Goal: Task Accomplishment & Management: Manage account settings

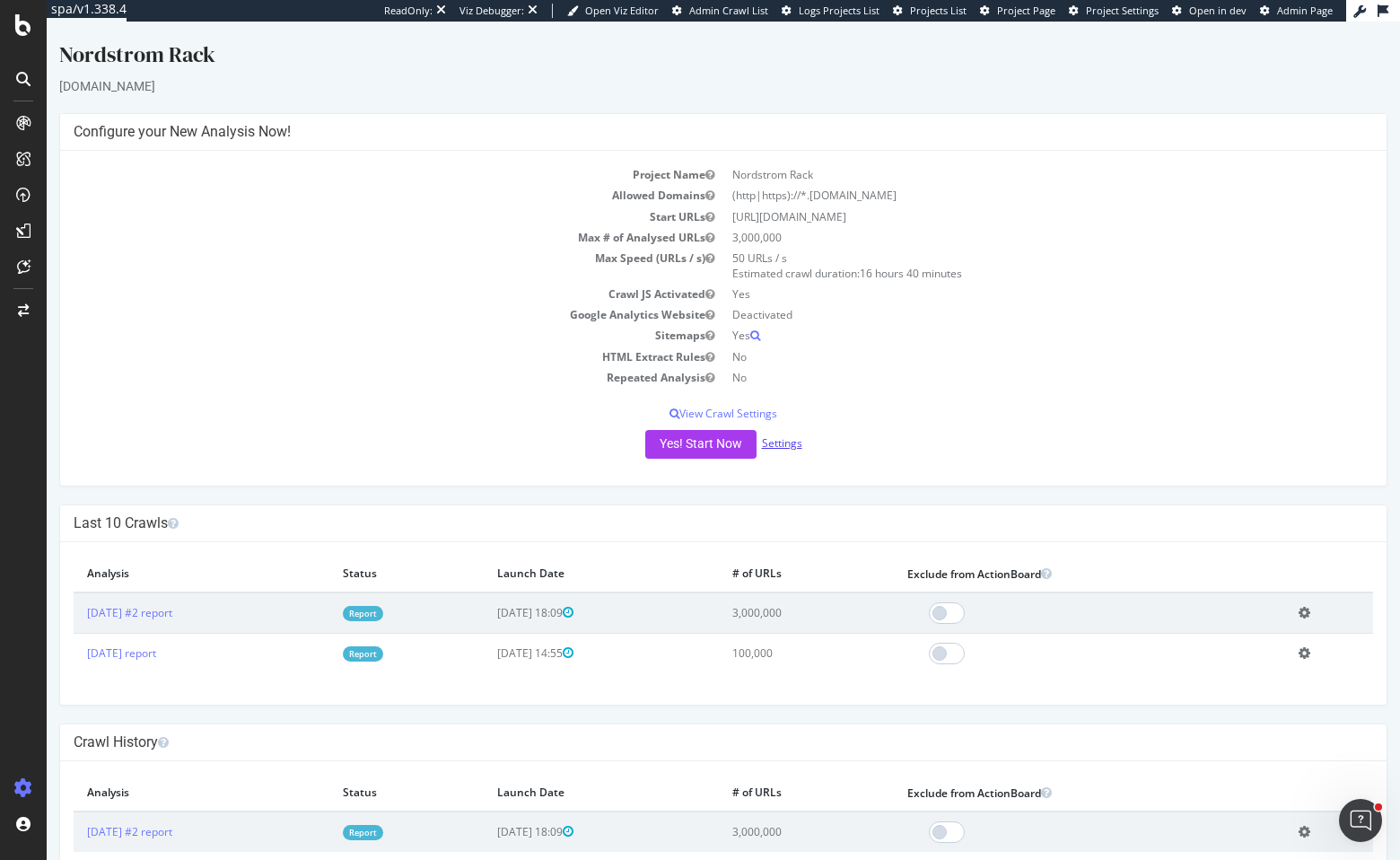
click at [791, 444] on link "Settings" at bounding box center [782, 443] width 41 height 15
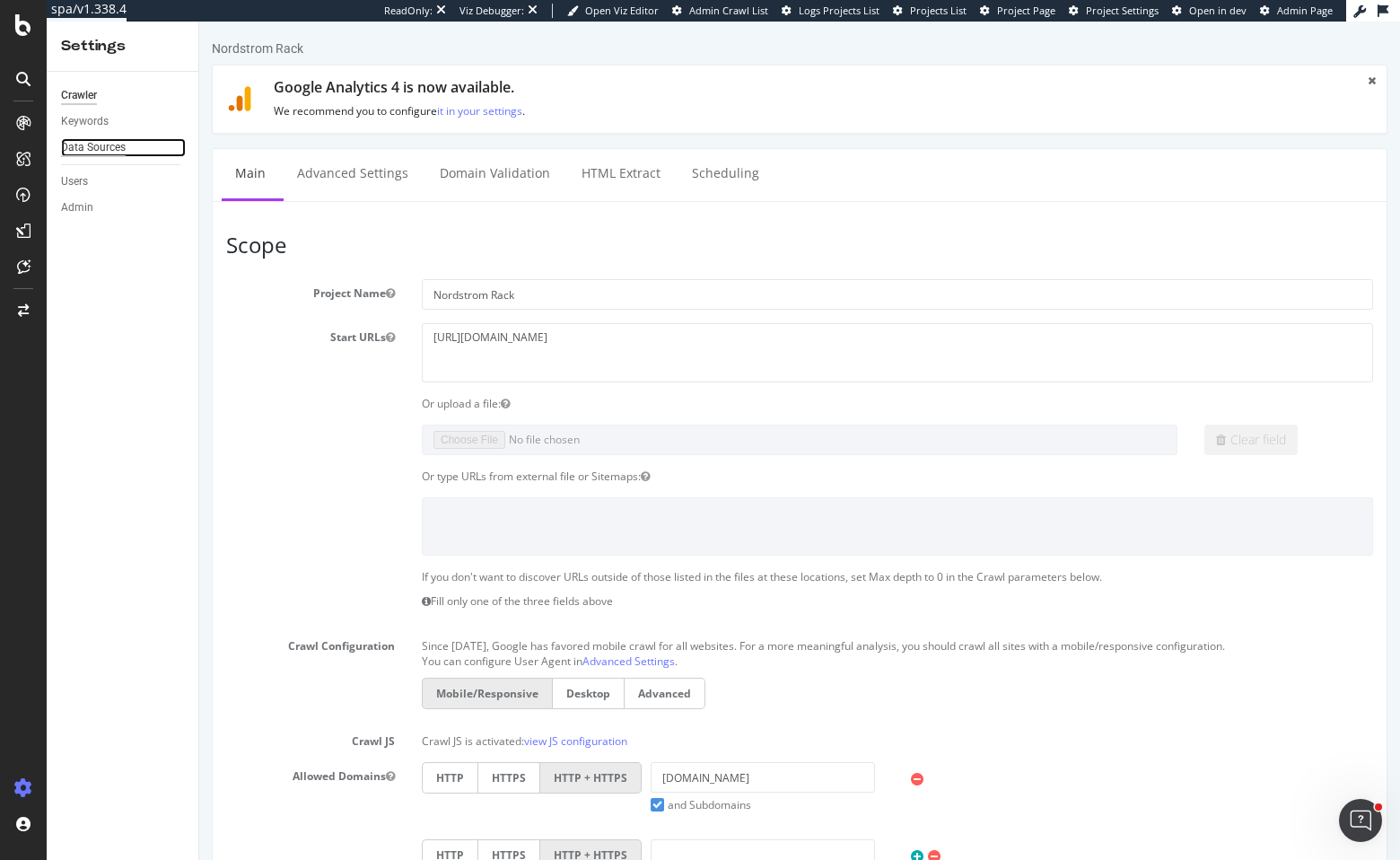
click at [106, 145] on div "Data Sources" at bounding box center [94, 148] width 65 height 19
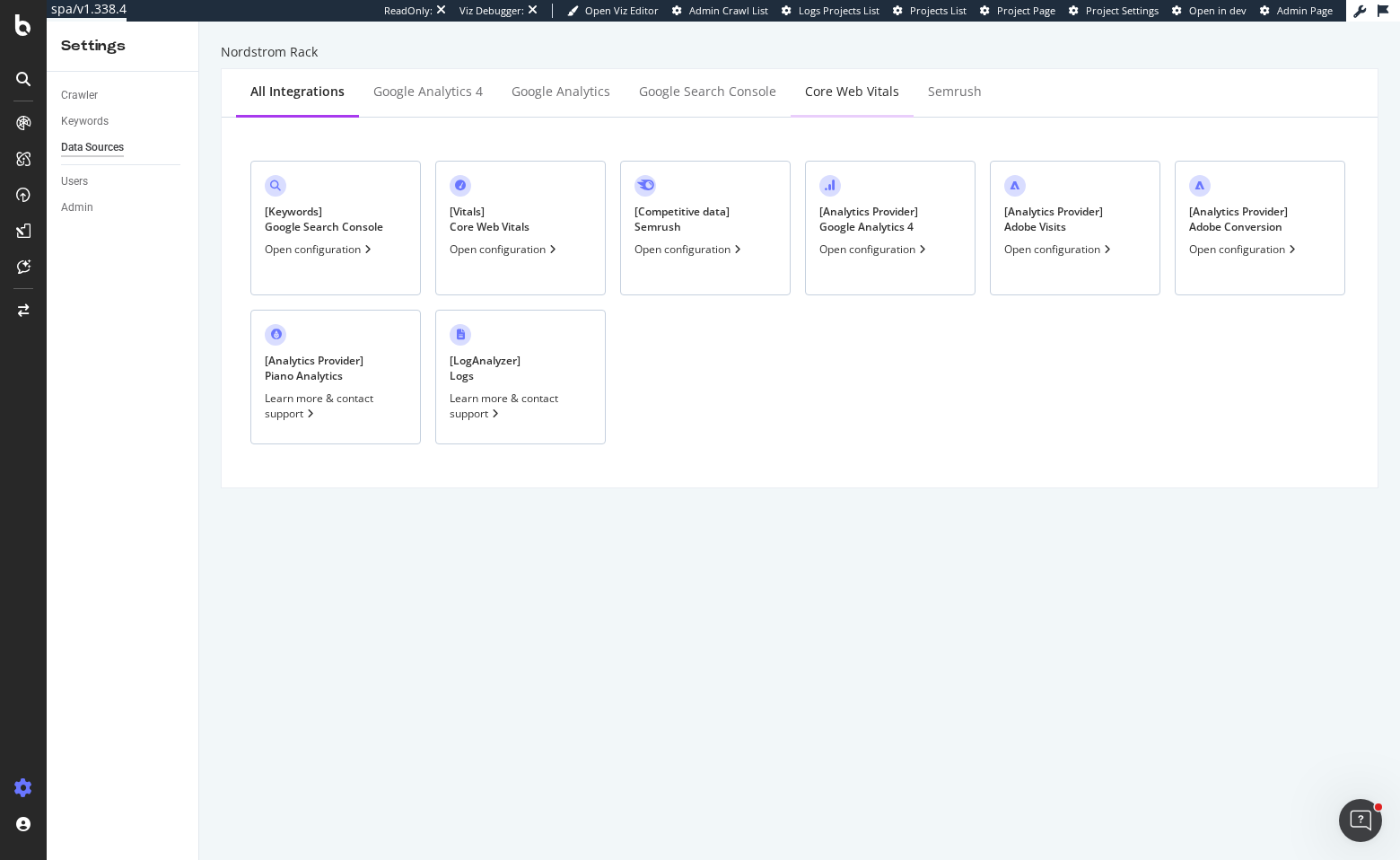
click at [841, 97] on div "Core Web Vitals" at bounding box center [853, 91] width 95 height 18
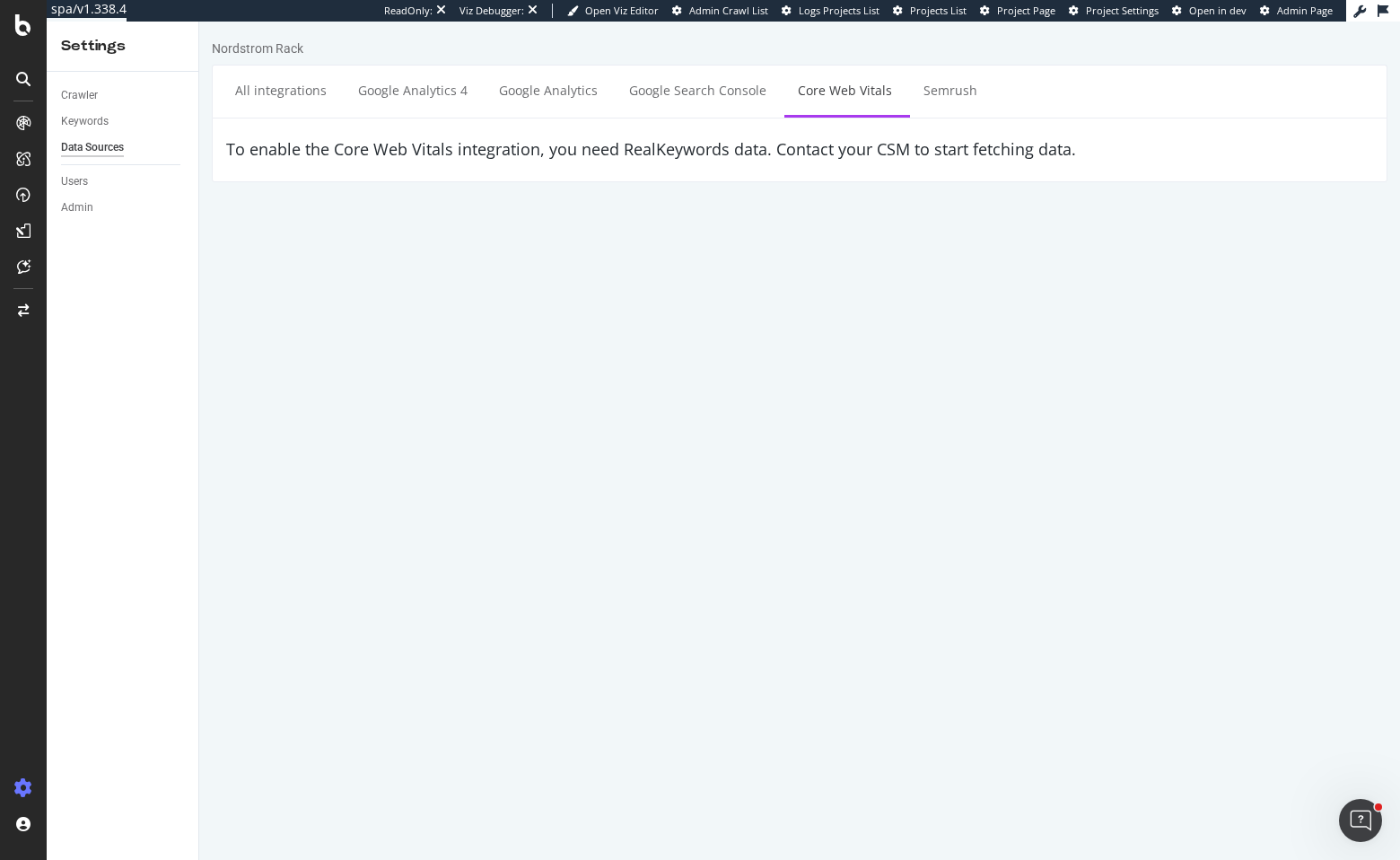
click at [864, 200] on html "Nordstrom Rack All integrations Google Analytics 4 Google Analytics Google Sear…" at bounding box center [800, 110] width 1201 height 179
